Goal: Check status: Check status

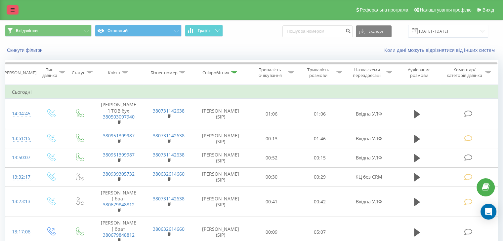
click at [9, 10] on link at bounding box center [13, 9] width 12 height 9
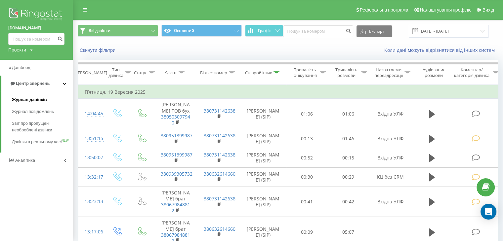
click at [27, 99] on span "Журнал дзвінків" at bounding box center [29, 99] width 35 height 7
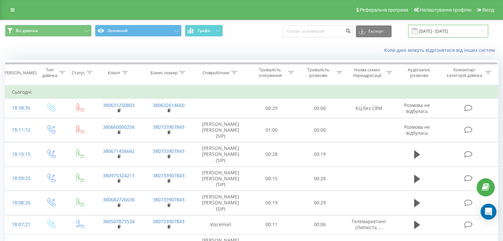
click at [473, 28] on input "[DATE] - [DATE]" at bounding box center [448, 31] width 80 height 13
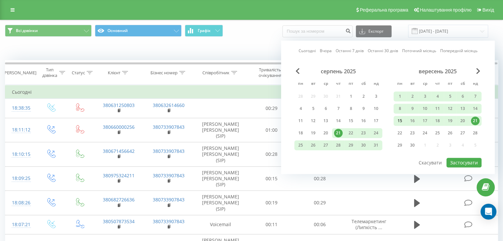
click at [404, 121] on div "15" at bounding box center [399, 121] width 13 height 10
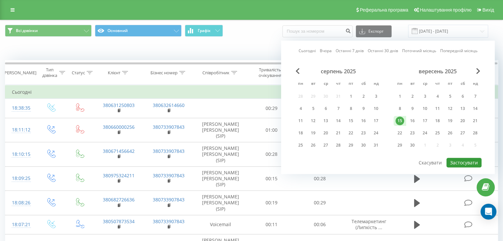
click at [463, 160] on button "Застосувати" at bounding box center [463, 163] width 35 height 10
type input "[DATE] - [DATE]"
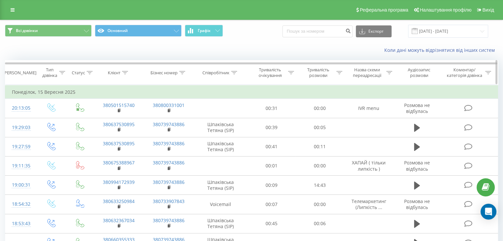
click at [233, 73] on icon at bounding box center [234, 72] width 6 height 3
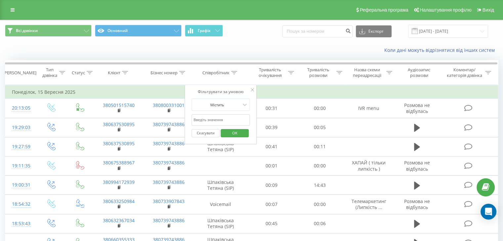
click at [231, 123] on input "text" at bounding box center [220, 120] width 58 height 12
type input "шилко"
click at [238, 135] on span "OK" at bounding box center [234, 133] width 19 height 10
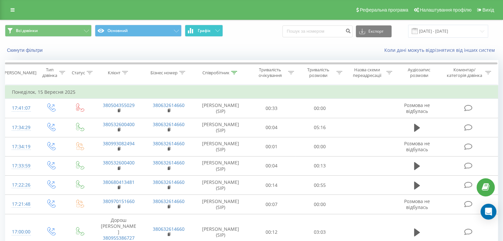
click at [208, 26] on button "Графік" at bounding box center [204, 31] width 38 height 12
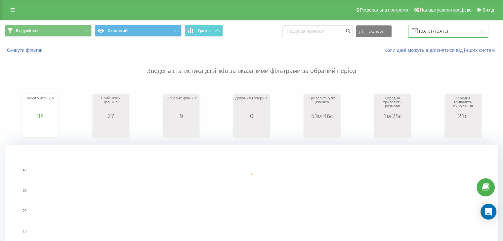
click at [474, 28] on input "[DATE] - [DATE]" at bounding box center [448, 31] width 80 height 13
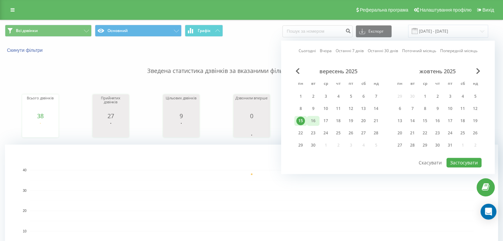
click at [313, 120] on div "16" at bounding box center [313, 121] width 9 height 9
click at [461, 163] on button "Застосувати" at bounding box center [463, 163] width 35 height 10
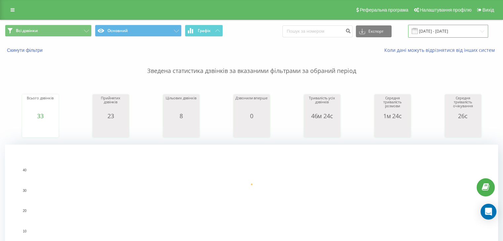
click at [475, 36] on input "[DATE] - [DATE]" at bounding box center [448, 31] width 80 height 13
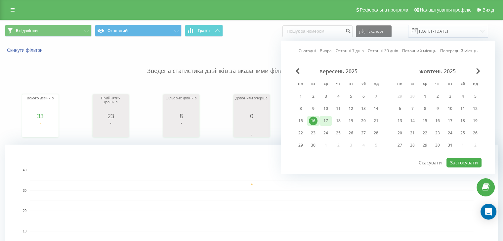
click at [329, 123] on div "17" at bounding box center [325, 121] width 9 height 9
click at [460, 160] on button "Застосувати" at bounding box center [463, 163] width 35 height 10
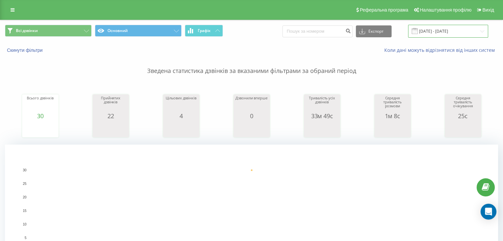
click at [478, 28] on input "[DATE] - [DATE]" at bounding box center [448, 31] width 80 height 13
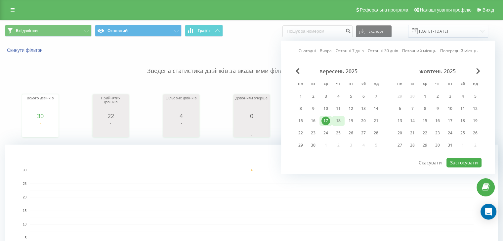
drag, startPoint x: 333, startPoint y: 120, endPoint x: 336, endPoint y: 122, distance: 3.6
click at [336, 122] on div "18" at bounding box center [338, 121] width 9 height 9
click at [450, 163] on button "Застосувати" at bounding box center [463, 163] width 35 height 10
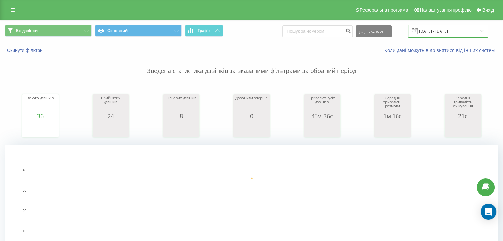
click at [470, 27] on input "[DATE] - [DATE]" at bounding box center [448, 31] width 80 height 13
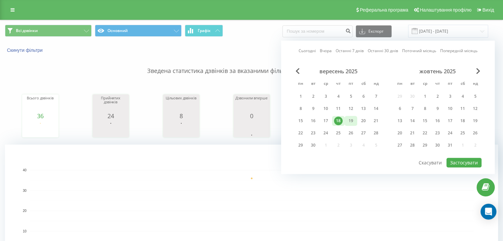
click at [352, 122] on div "19" at bounding box center [350, 121] width 9 height 9
click at [454, 161] on button "Застосувати" at bounding box center [463, 163] width 35 height 10
type input "[DATE] - [DATE]"
